Goal: Task Accomplishment & Management: Complete application form

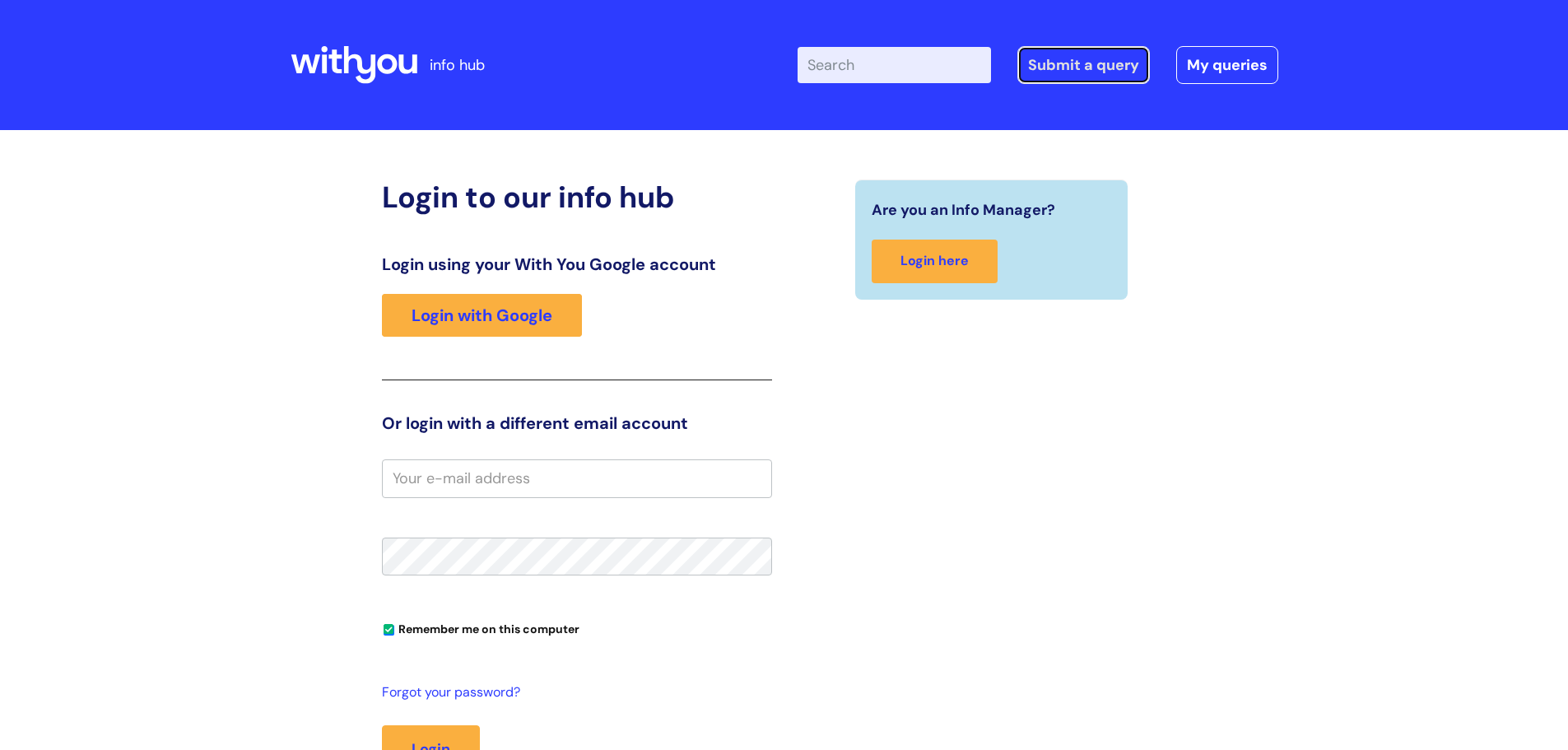
click at [1087, 73] on link "Submit a query" at bounding box center [1083, 64] width 133 height 38
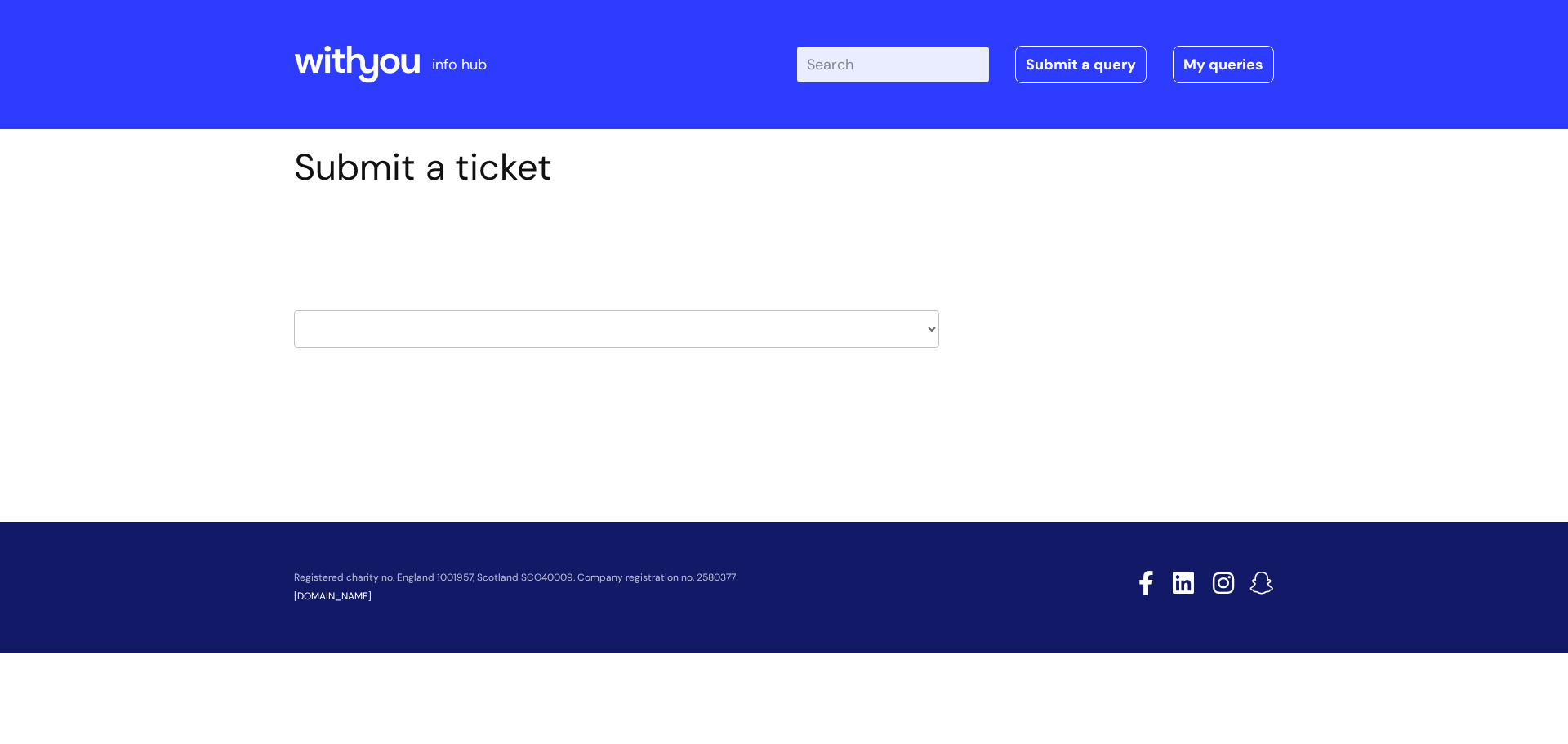
click at [932, 331] on select "HR / People IT and Support Clinical Drug Alerts Finance Accounts Data Support T…" at bounding box center [616, 329] width 645 height 37
select select "it_and_support"
click at [294, 310] on select "HR / People IT and Support Clinical Drug Alerts Finance Accounts Data Support T…" at bounding box center [616, 329] width 645 height 37
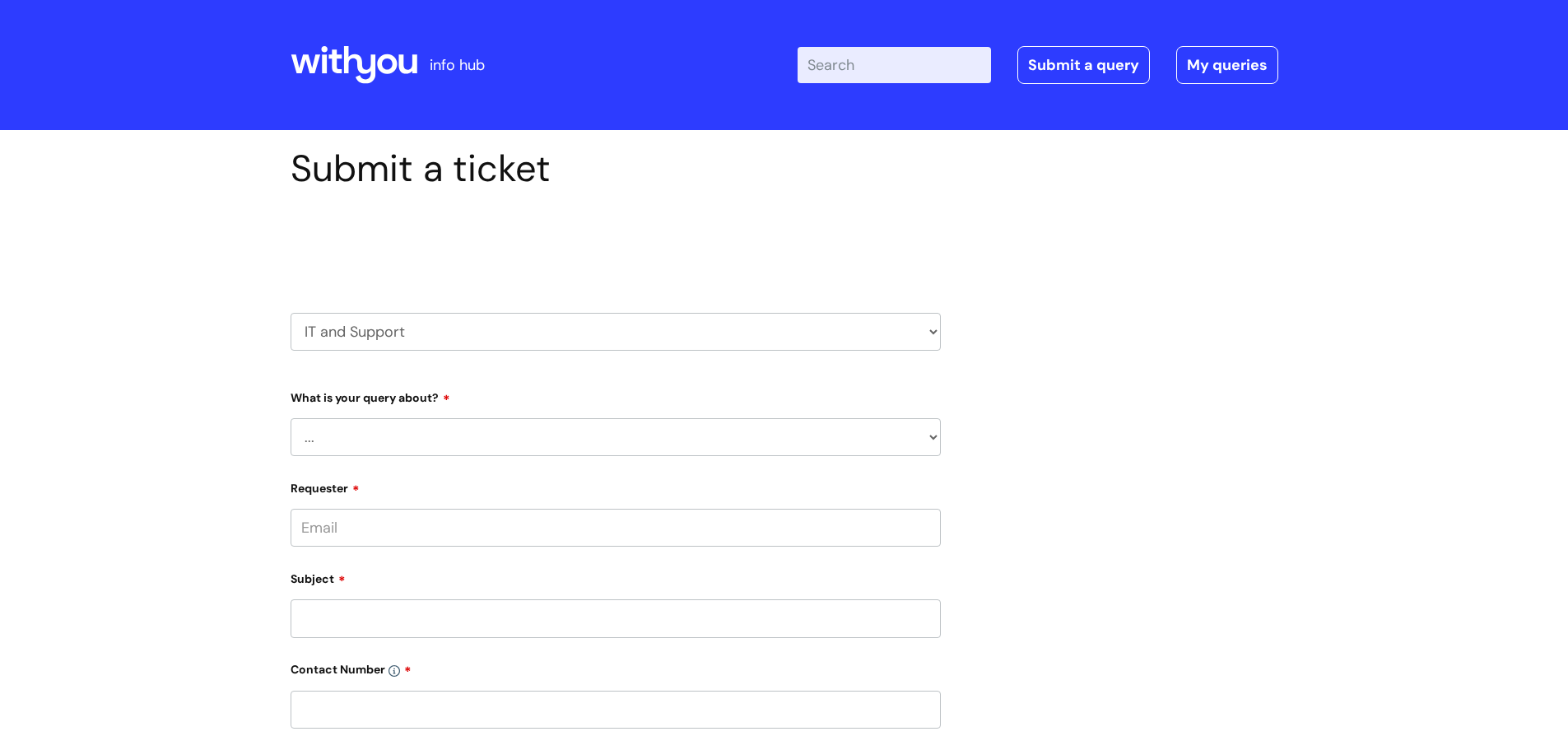
click at [932, 438] on select "... Mobile Phone Reset & MFA Accounts, Starters and Leavers IT Hardware issue I…" at bounding box center [615, 436] width 650 height 38
select select "System/software"
click at [290, 418] on select "... Mobile Phone Reset & MFA Accounts, Starters and Leavers IT Hardware issue I…" at bounding box center [615, 436] width 650 height 38
click at [934, 522] on select "... Halo PCMIS Iaptus NHS Email CJSM Email Mitel Another System Google (Workspa…" at bounding box center [622, 521] width 637 height 38
select select "Google (Workspace)"
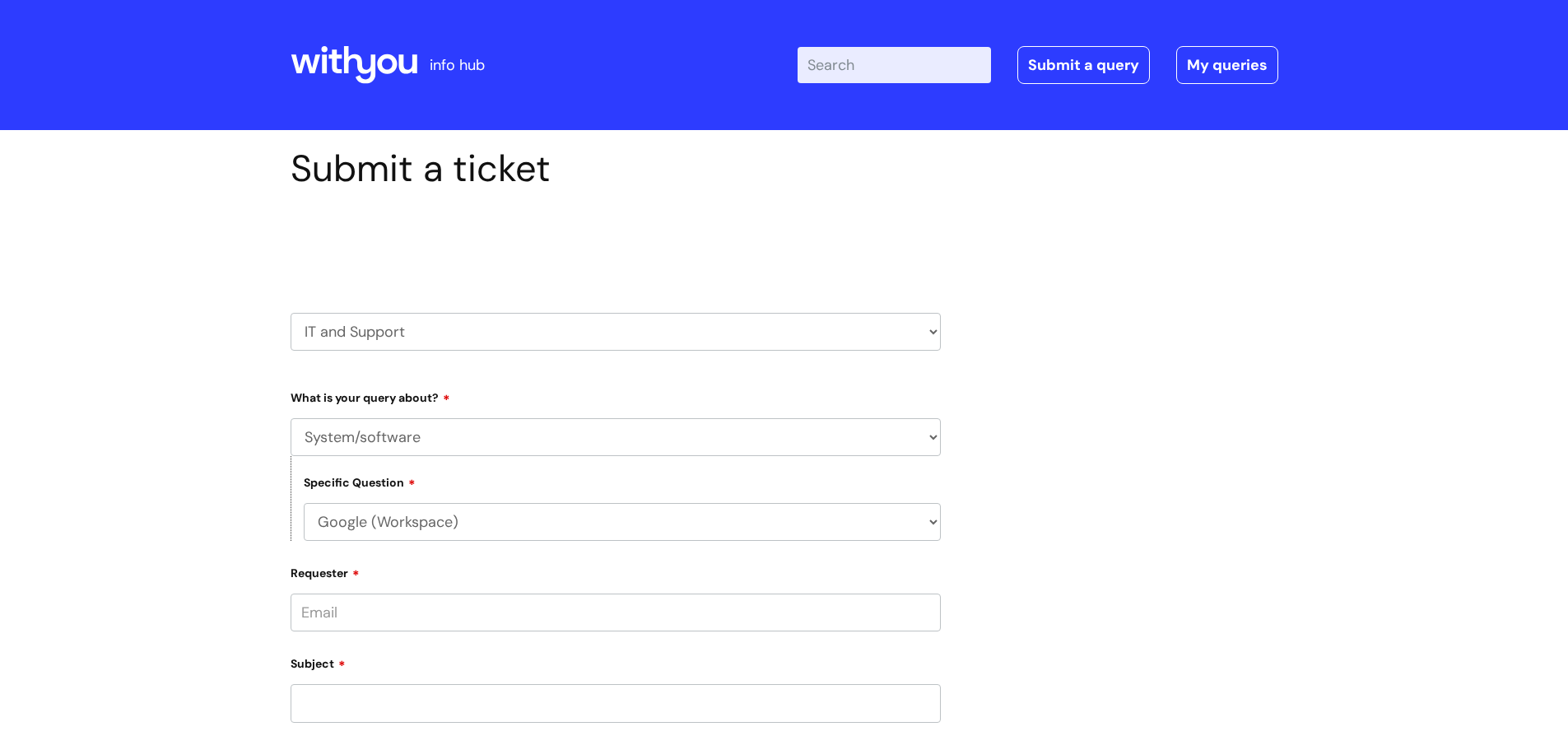
click at [304, 503] on select "... Halo PCMIS Iaptus NHS Email CJSM Email Mitel Another System Google (Workspa…" at bounding box center [622, 521] width 637 height 38
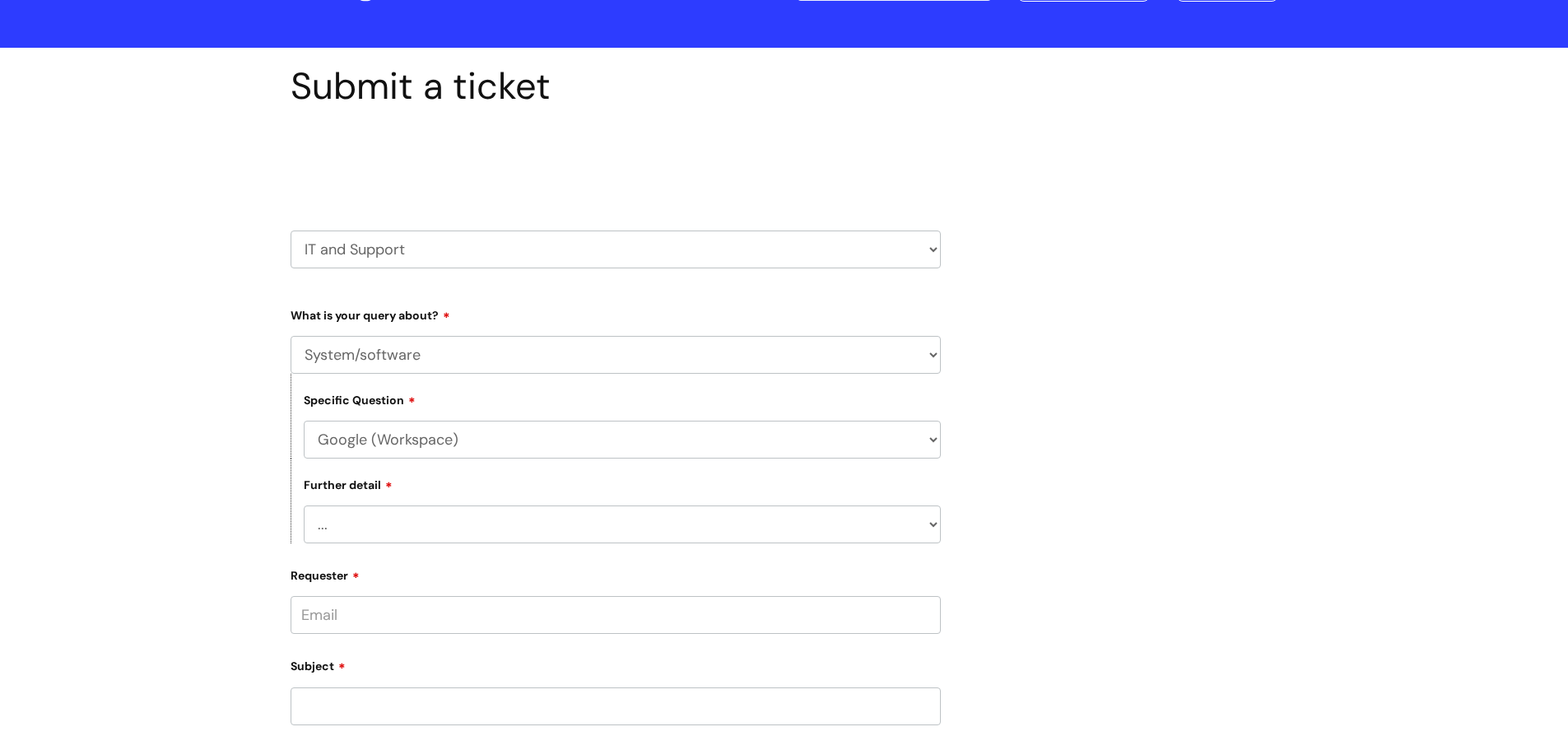
click at [933, 526] on select "... I’d like to add/remove user(s) to a shared email inbox I’d like to add/remo…" at bounding box center [622, 524] width 637 height 38
select select "I need some help with Google Docs, Sheets, Meet, Forms or Gmail"
click at [304, 506] on select "... I’d like to add/remove user(s) to a shared email inbox I’d like to add/remo…" at bounding box center [622, 524] width 637 height 38
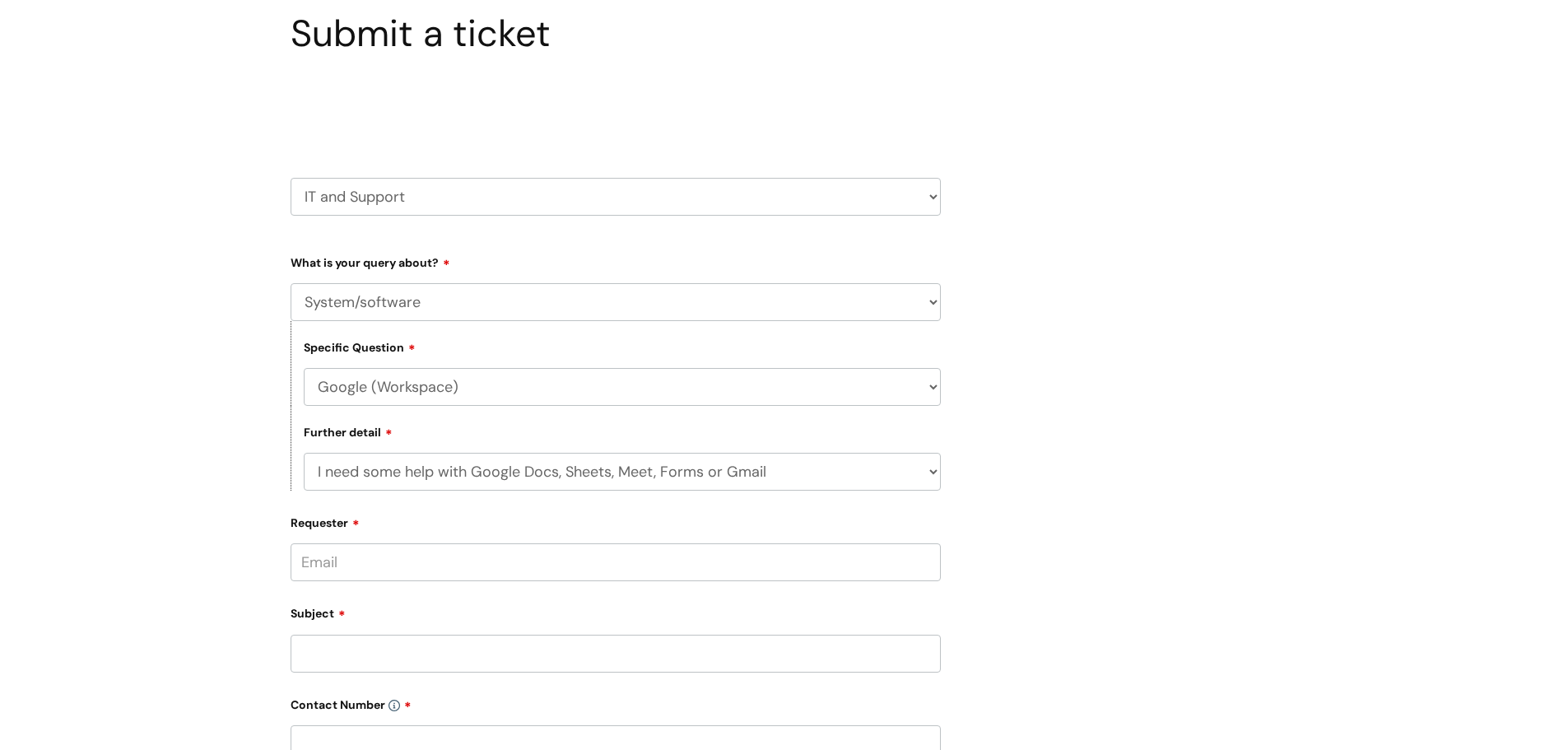
scroll to position [164, 0]
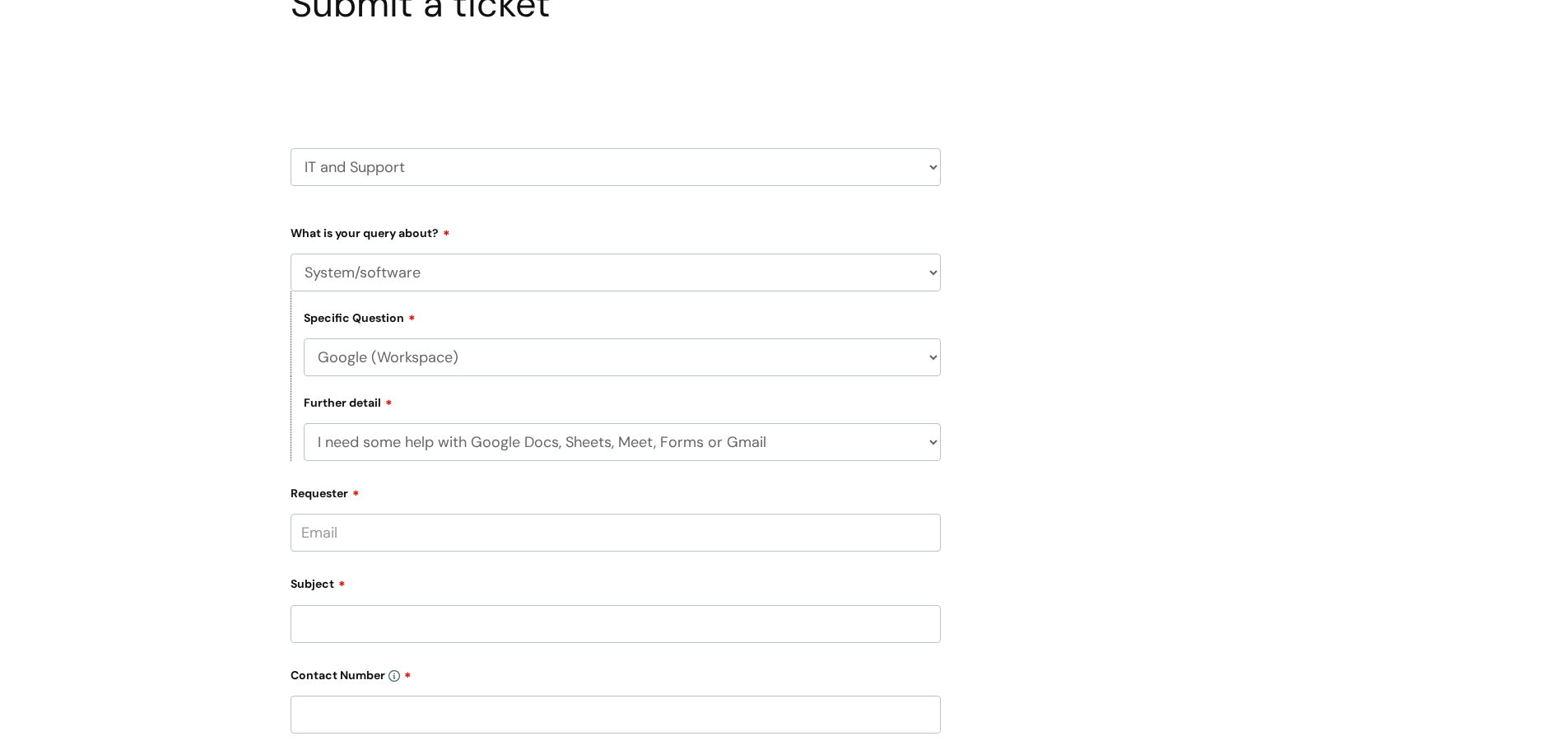
click at [643, 536] on input "Requester" at bounding box center [615, 532] width 650 height 38
type input "T"
type input "[PERSON_NAME][EMAIL_ADDRESS][DOMAIN_NAME]"
click at [596, 632] on input "Subject" at bounding box center [615, 638] width 650 height 38
click at [587, 592] on input "text" at bounding box center [615, 596] width 650 height 38
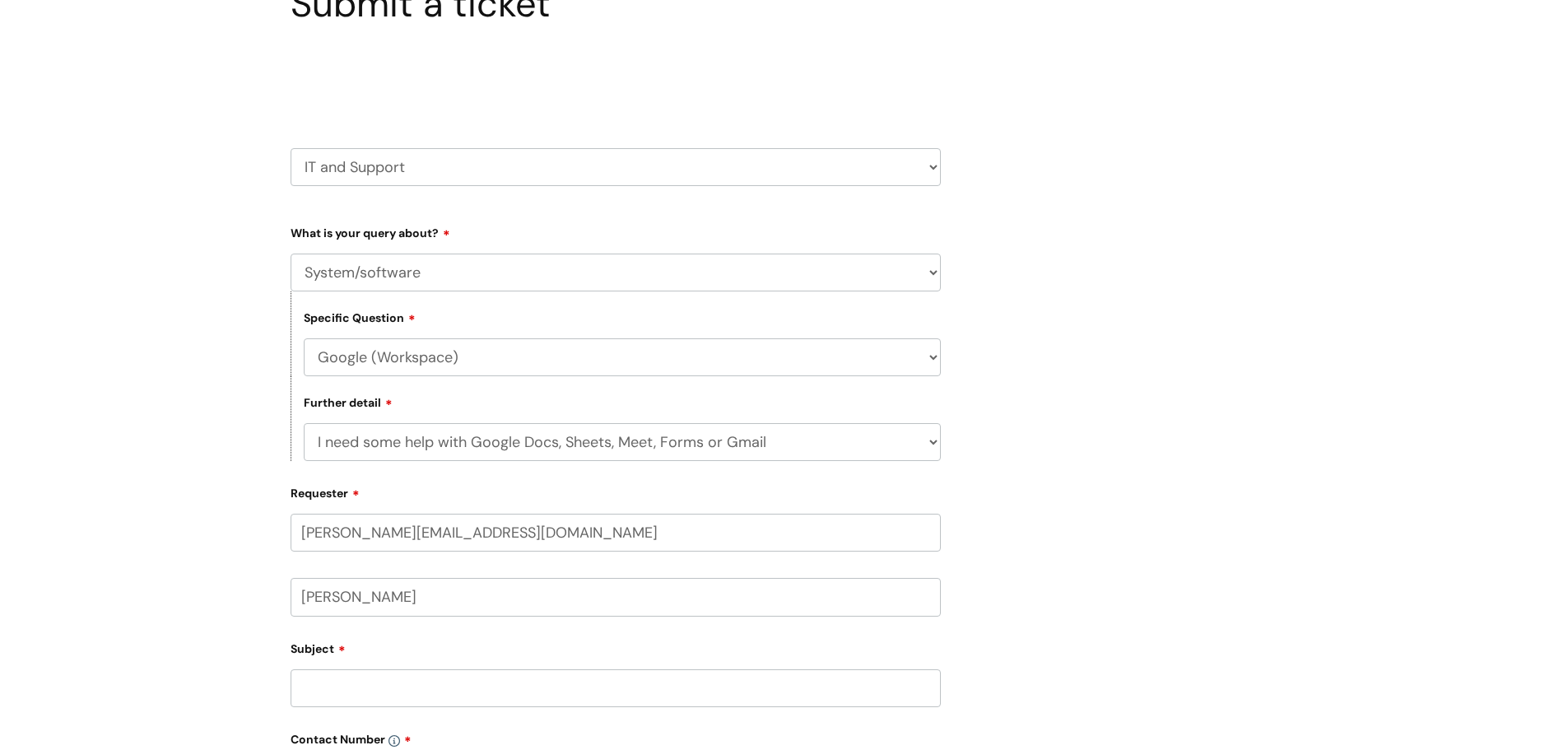
type input "[PERSON_NAME]"
click at [530, 690] on input "Subject" at bounding box center [615, 687] width 650 height 38
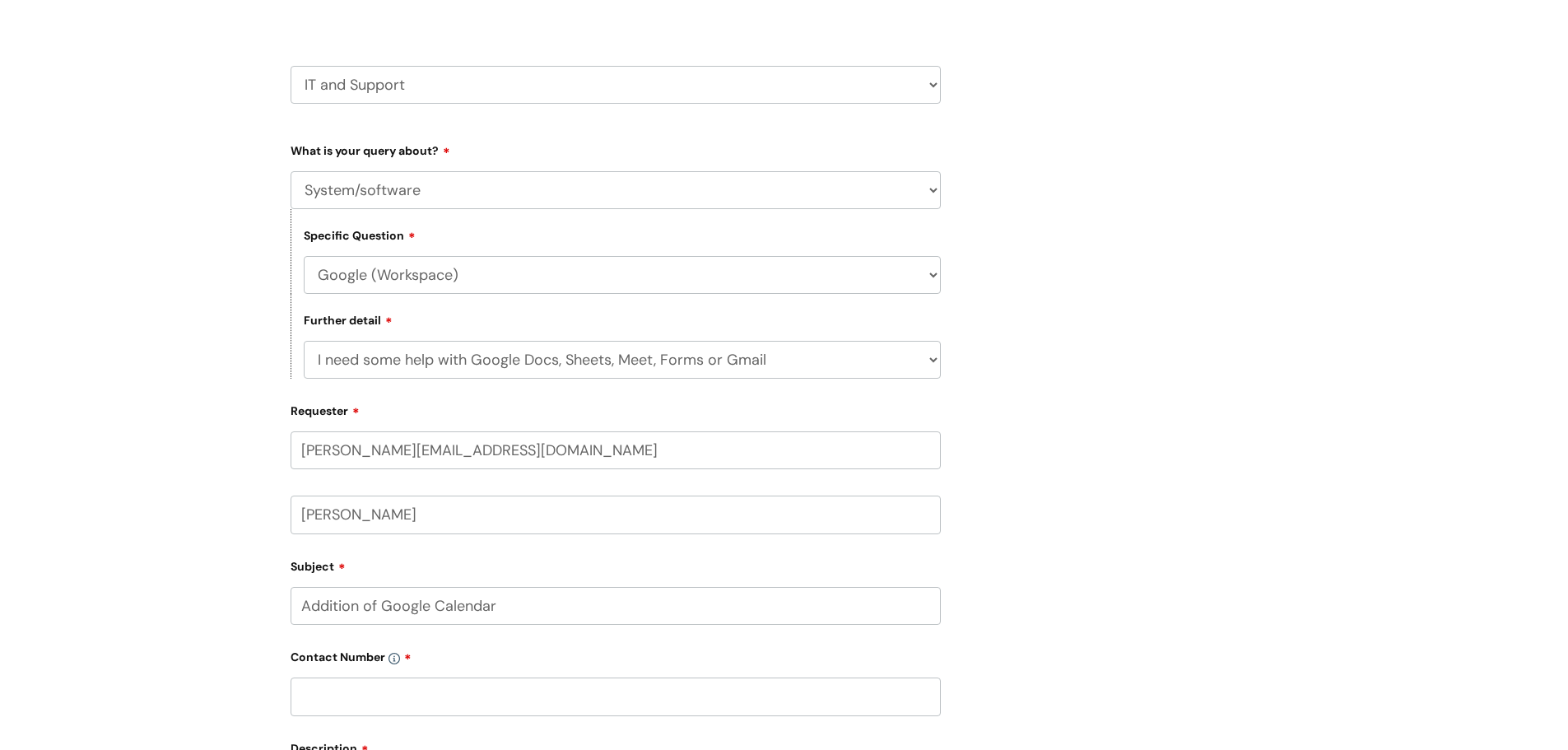
scroll to position [330, 0]
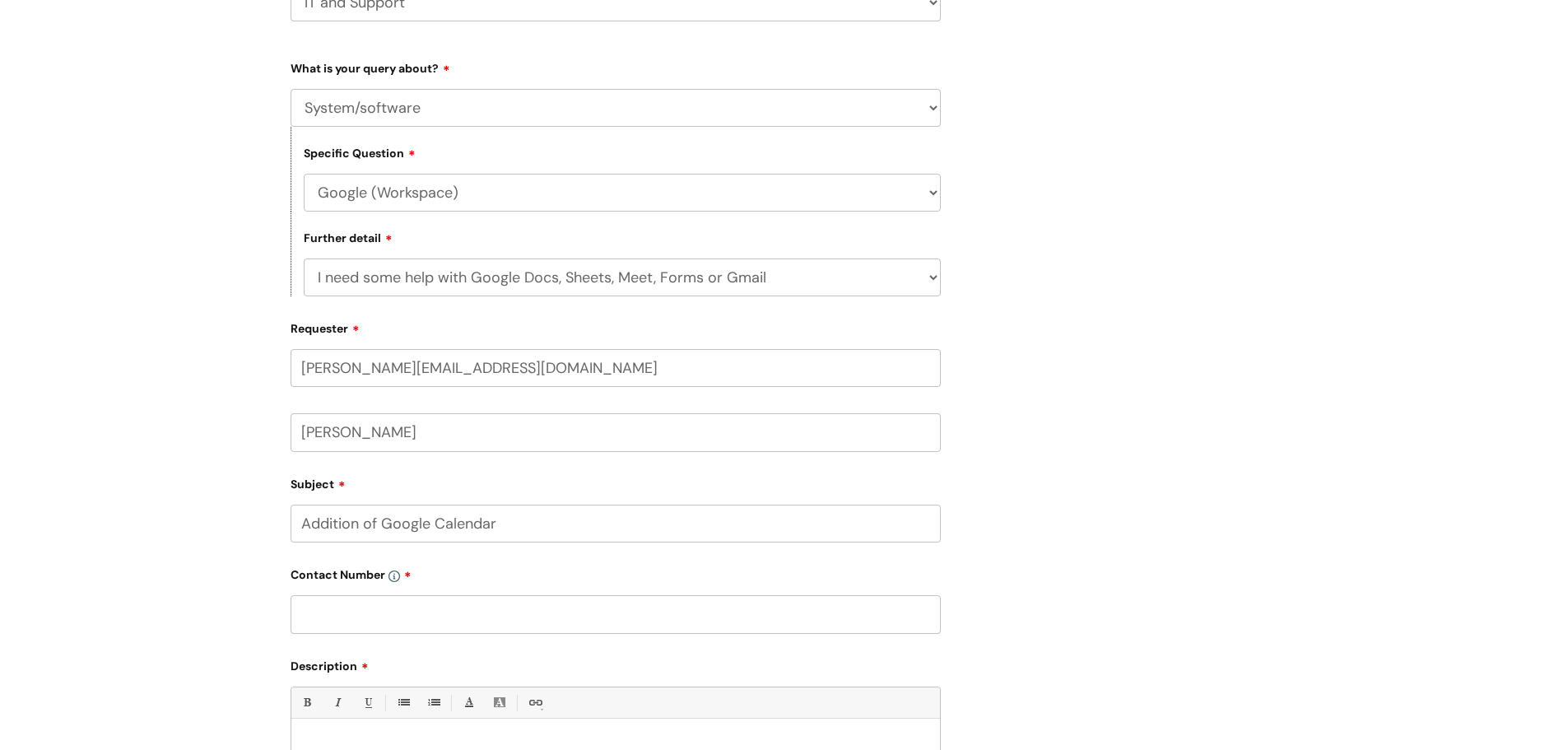
type input "Addition of Google Calendar"
click at [487, 612] on input "text" at bounding box center [615, 613] width 650 height 38
paste input "07866 996 539"
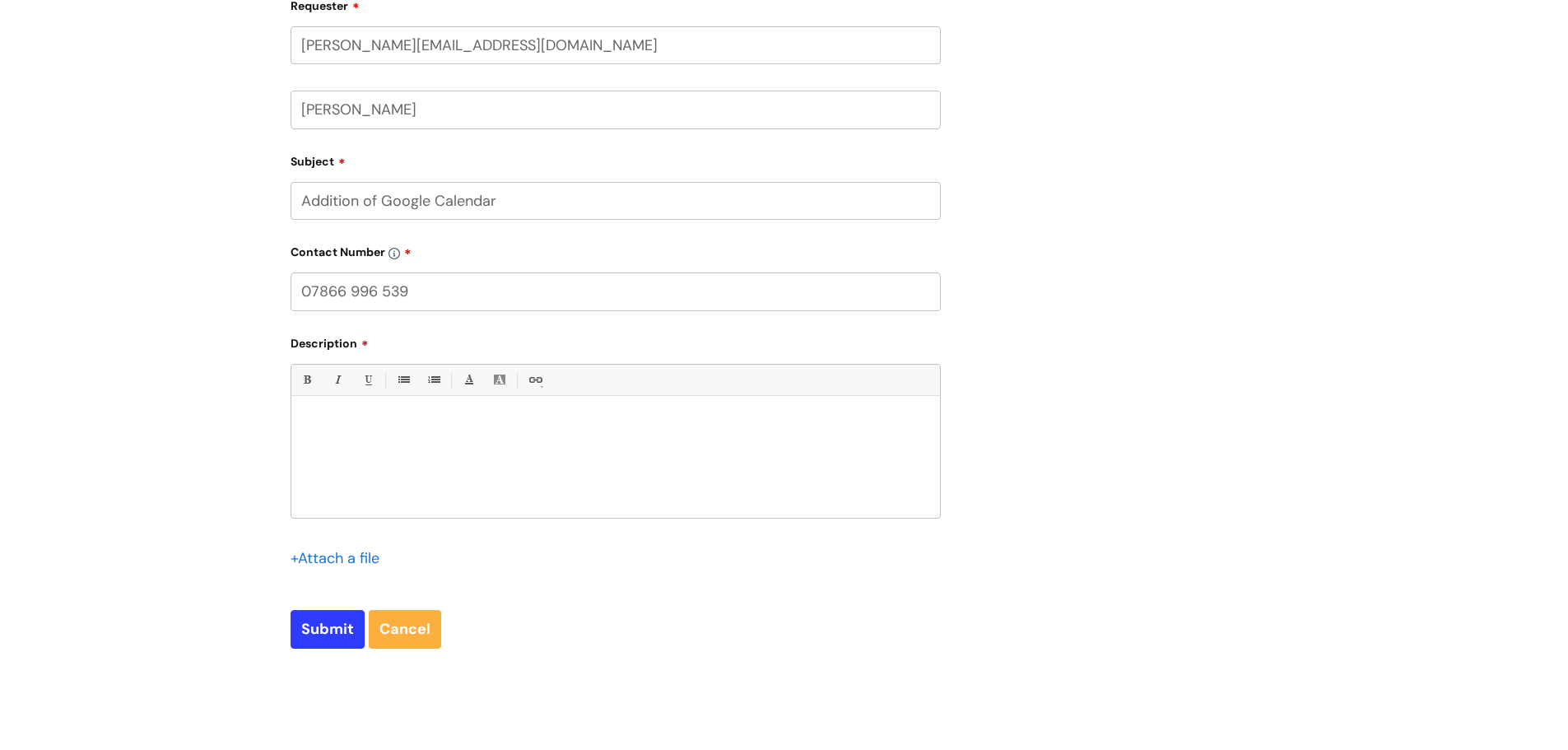
scroll to position [658, 0]
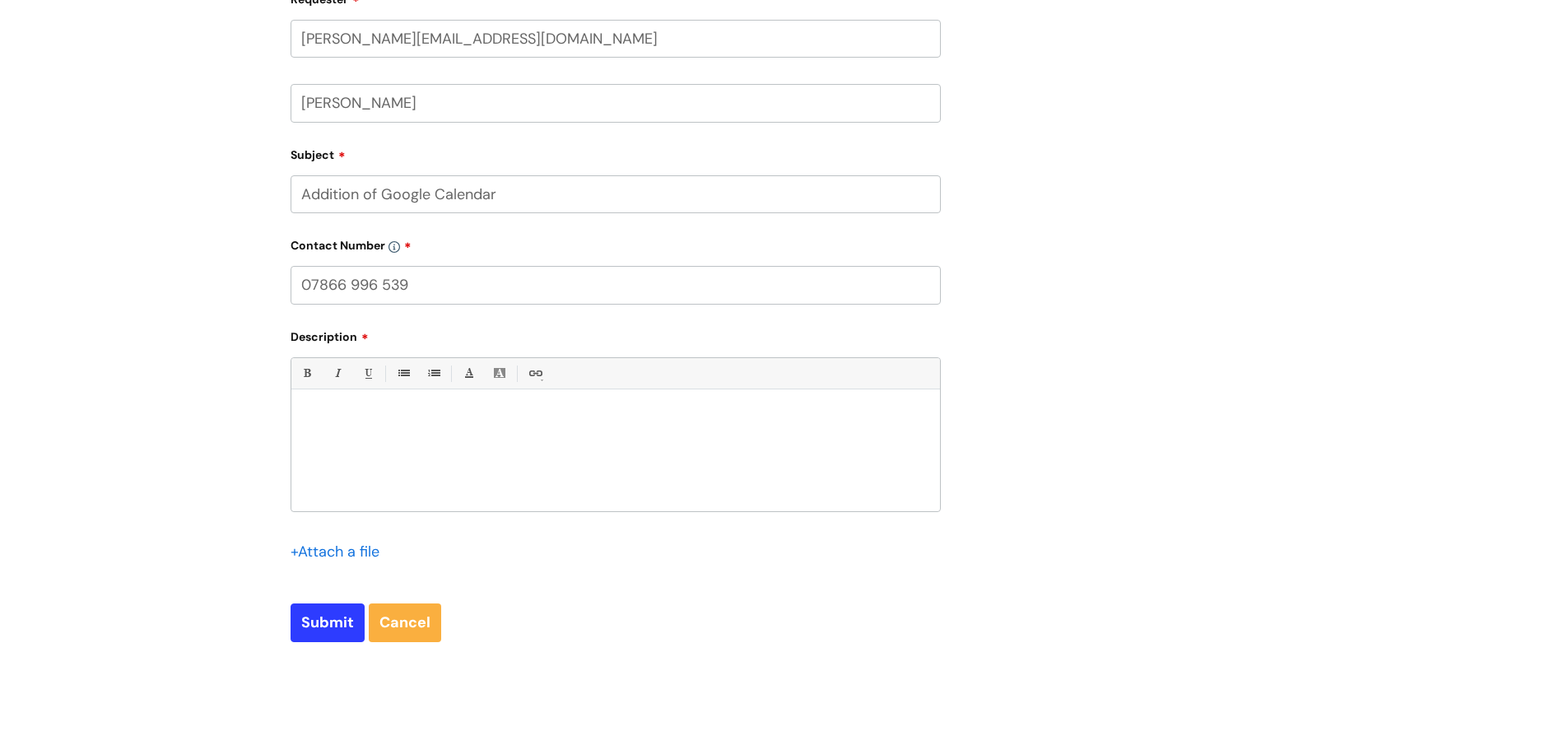
type input "07866 996 539"
click at [385, 430] on div at bounding box center [615, 455] width 648 height 113
click at [888, 446] on p "Could we have an additional calendar for another clinic with the same access pe…" at bounding box center [616, 447] width 624 height 15
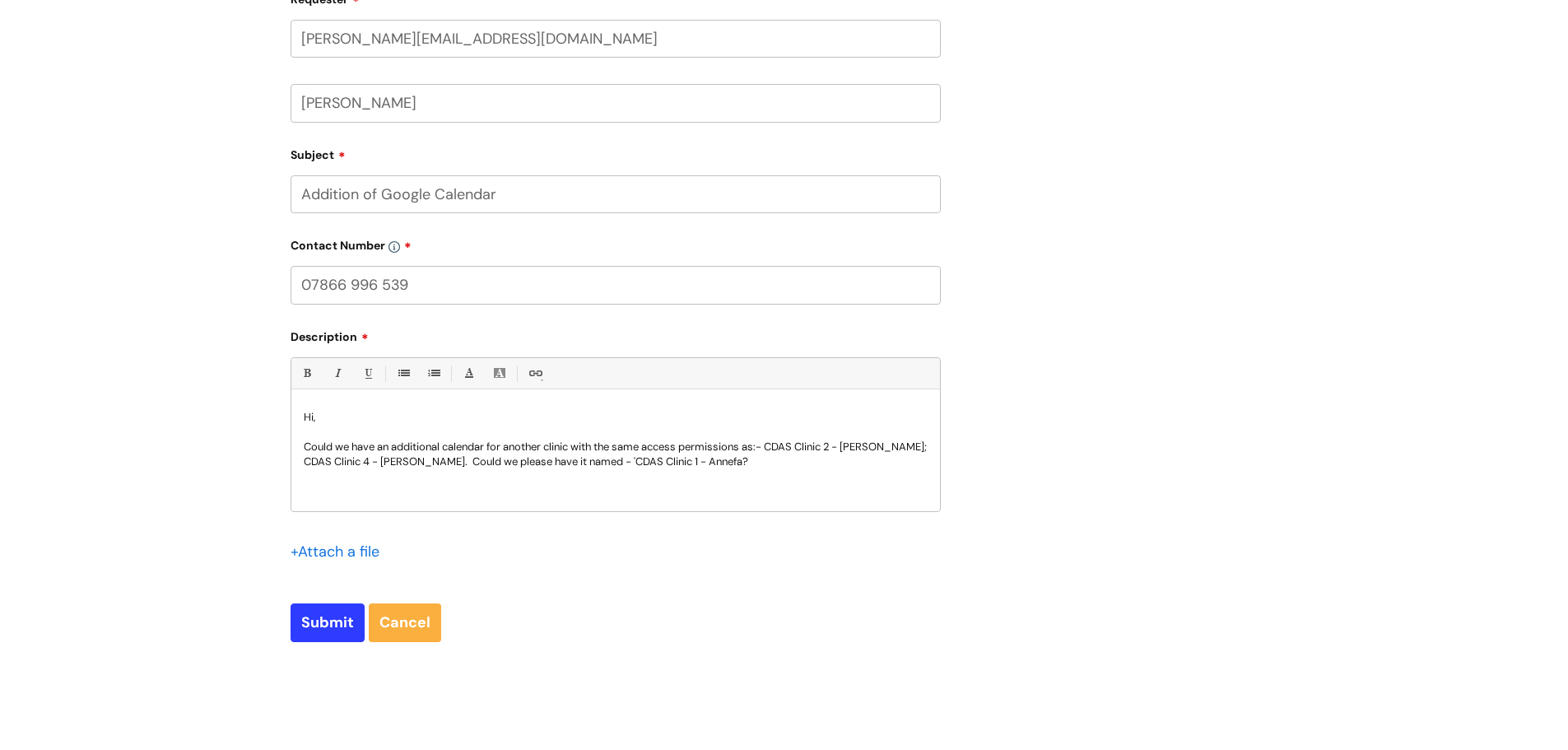
click at [690, 459] on p "Could we have an additional calendar for another clinic with the same access pe…" at bounding box center [616, 455] width 624 height 30
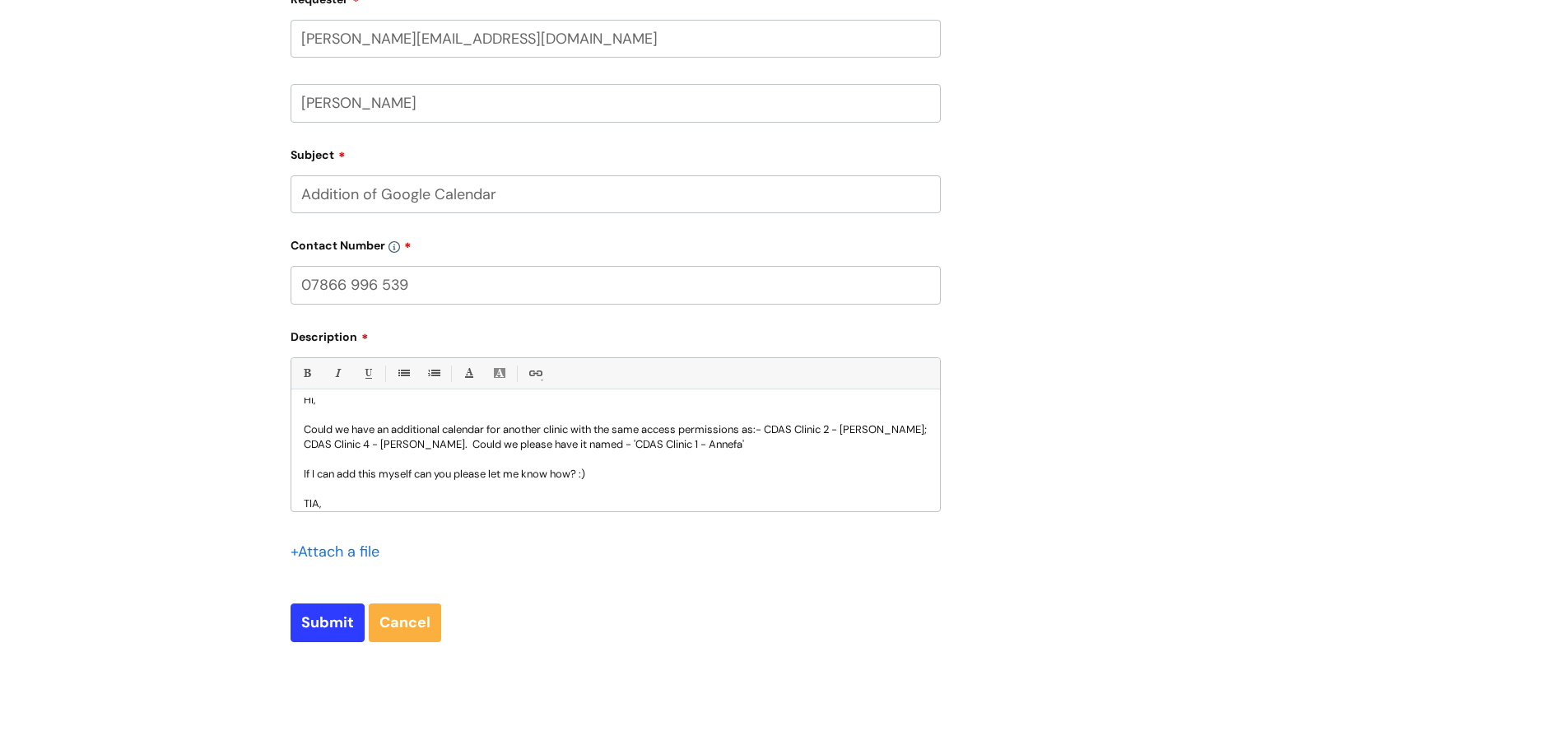
scroll to position [32, 0]
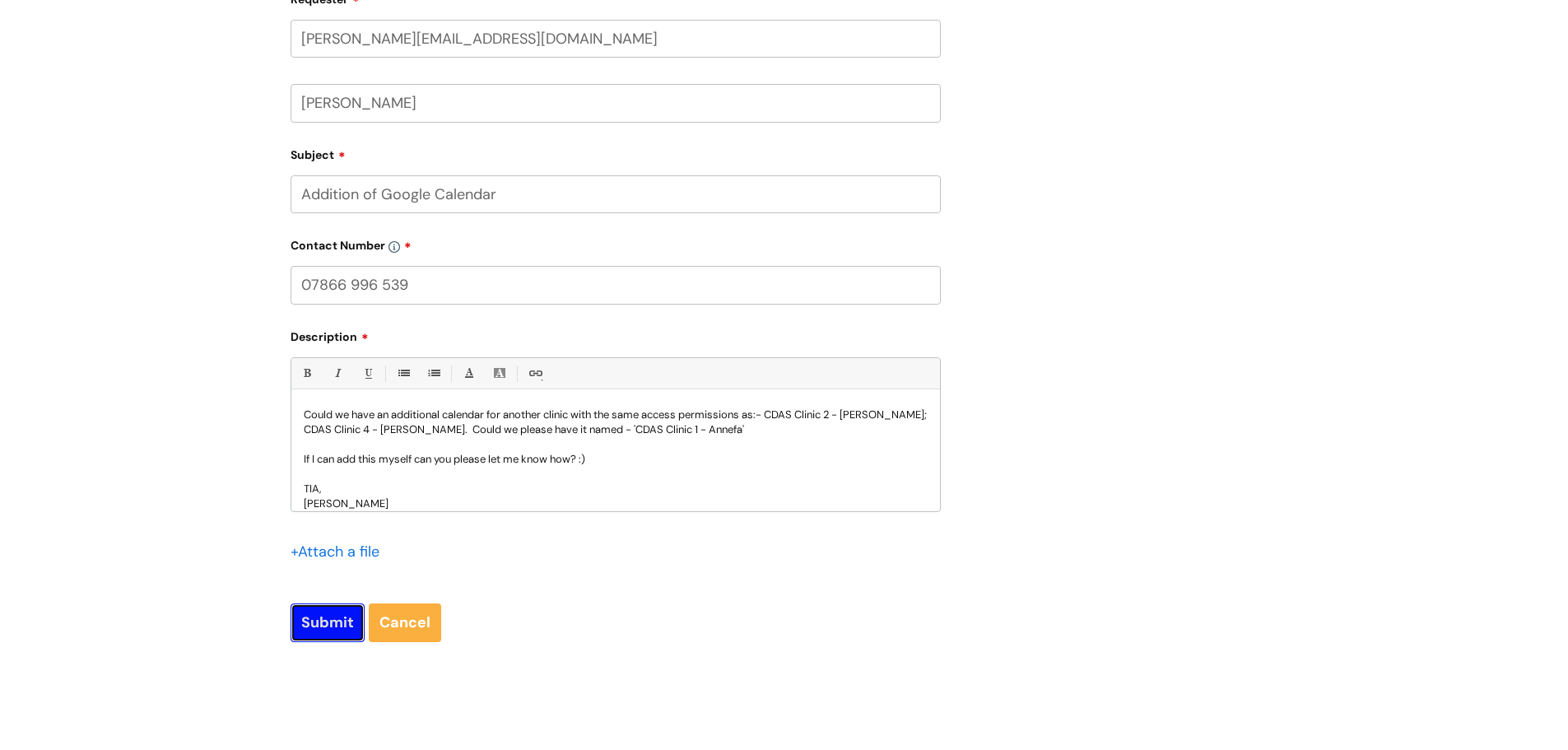
click at [305, 618] on input "Submit" at bounding box center [327, 622] width 74 height 38
type input "Please Wait..."
